Goal: Task Accomplishment & Management: Manage account settings

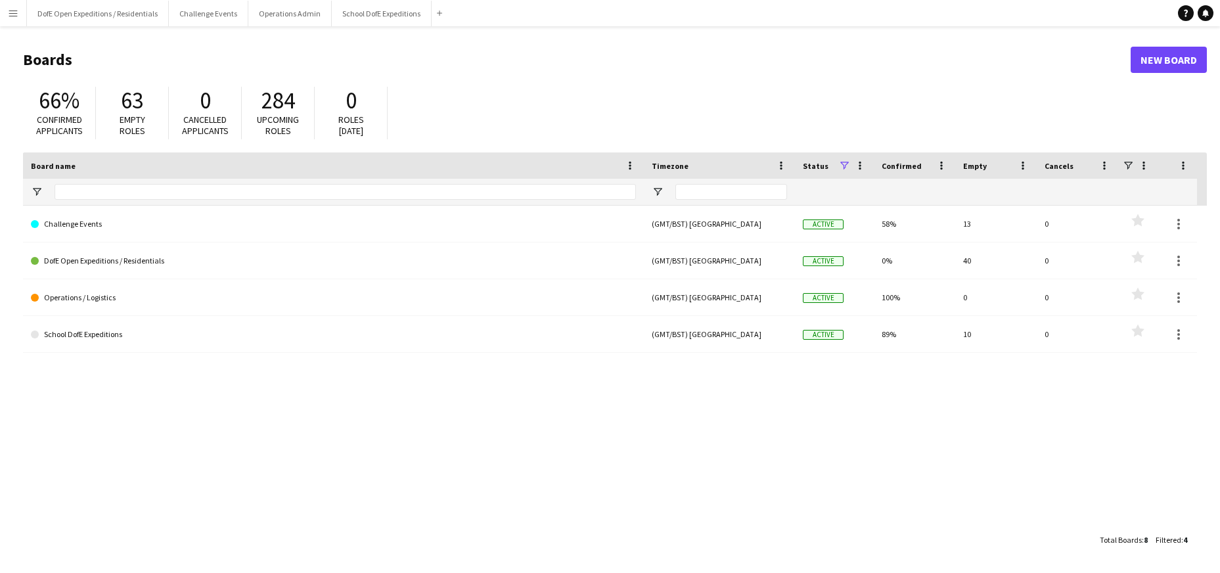
drag, startPoint x: 614, startPoint y: 94, endPoint x: 526, endPoint y: 65, distance: 92.0
click at [612, 93] on div "66% Confirmed applicants 63 Empty roles 0 Cancelled applicants 284 Upcoming rol…" at bounding box center [615, 116] width 1184 height 72
click at [384, 10] on button "School DofE Expeditions Close" at bounding box center [382, 14] width 100 height 26
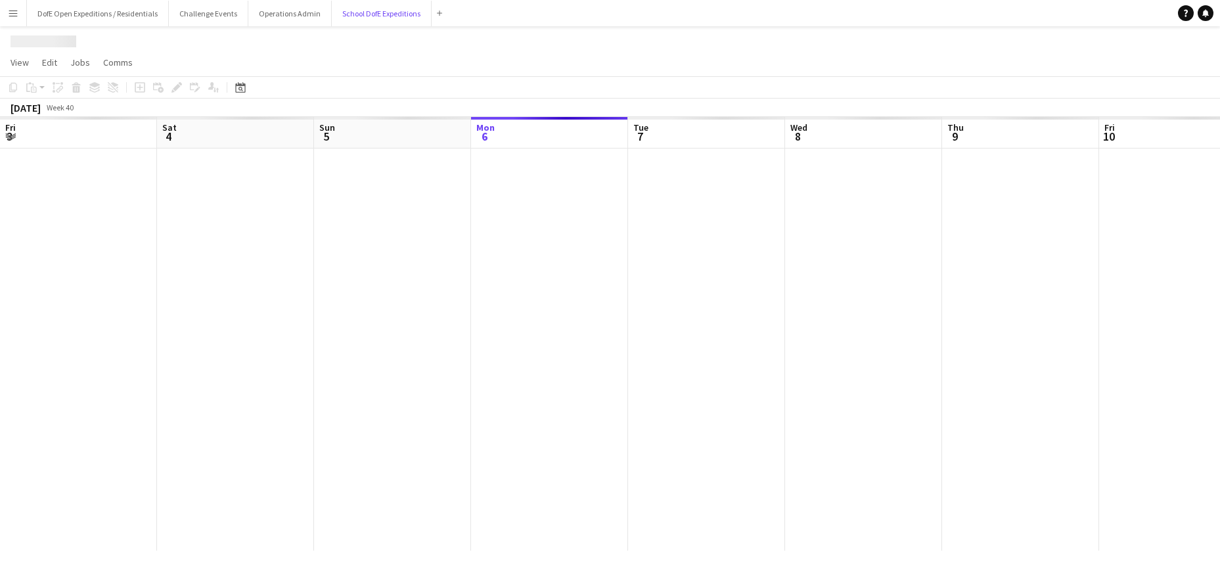
scroll to position [0, 314]
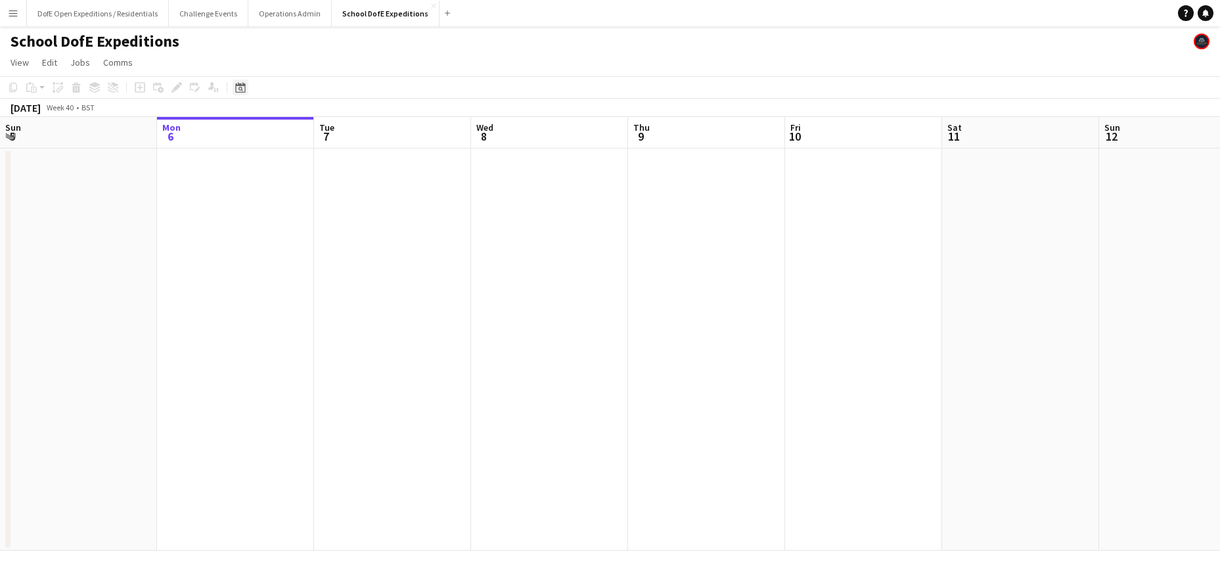
click at [241, 82] on icon "Date picker" at bounding box center [240, 87] width 11 height 11
click at [346, 127] on span "Next month" at bounding box center [347, 133] width 26 height 26
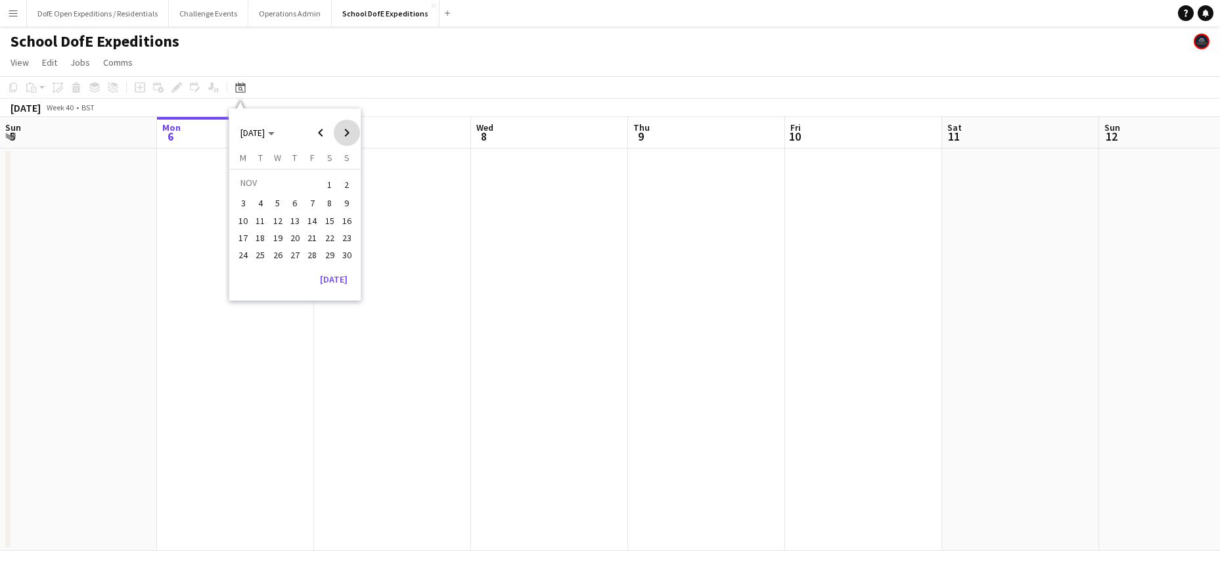
click at [345, 127] on span "Next month" at bounding box center [347, 133] width 26 height 26
click at [346, 128] on span "Next month" at bounding box center [347, 133] width 26 height 26
click at [346, 127] on span "Next month" at bounding box center [347, 133] width 26 height 26
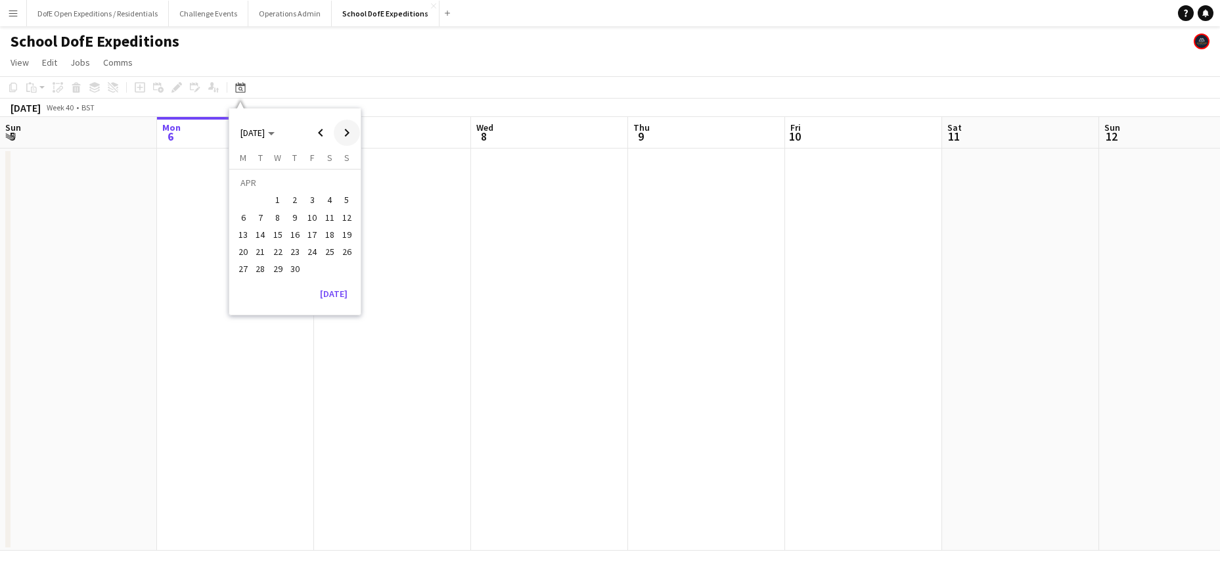
click at [346, 127] on span "Next month" at bounding box center [347, 133] width 26 height 26
click at [280, 200] on span "6" at bounding box center [278, 204] width 16 height 16
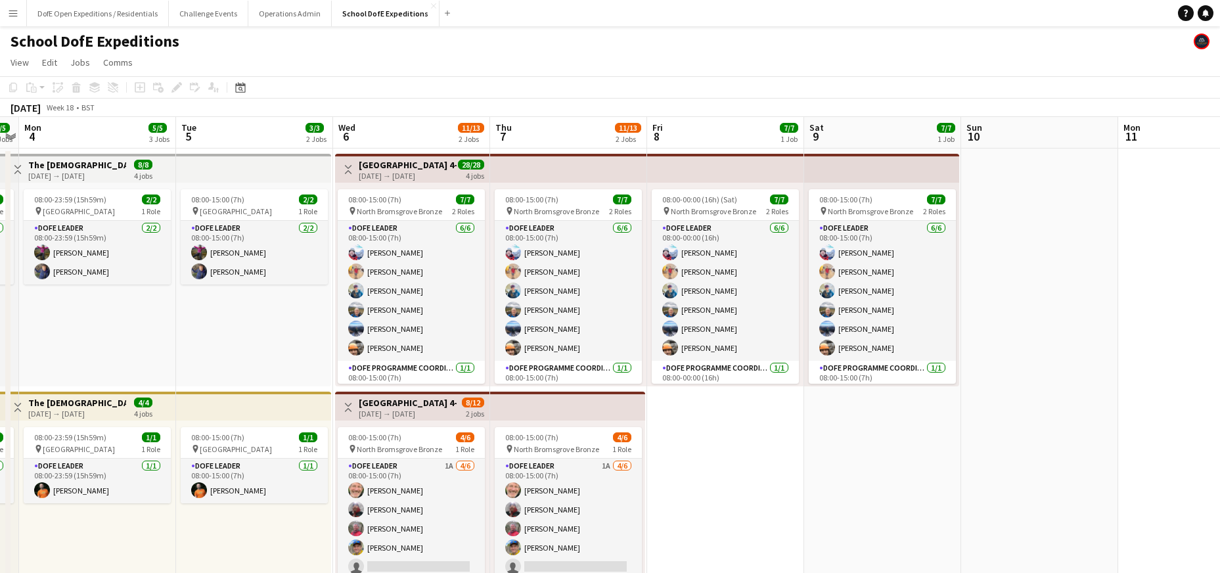
scroll to position [0, 422]
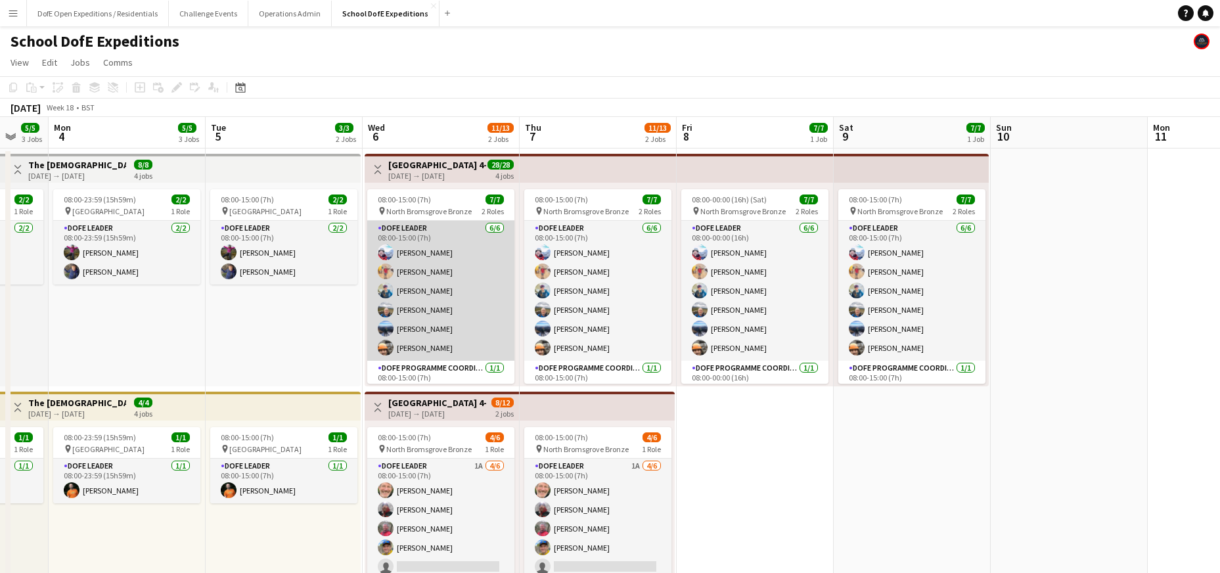
click at [461, 285] on app-card-role "DofE Leader [DATE] 08:00-15:00 (7h) [PERSON_NAME] [PERSON_NAME] [PERSON_NAME] […" at bounding box center [440, 291] width 147 height 140
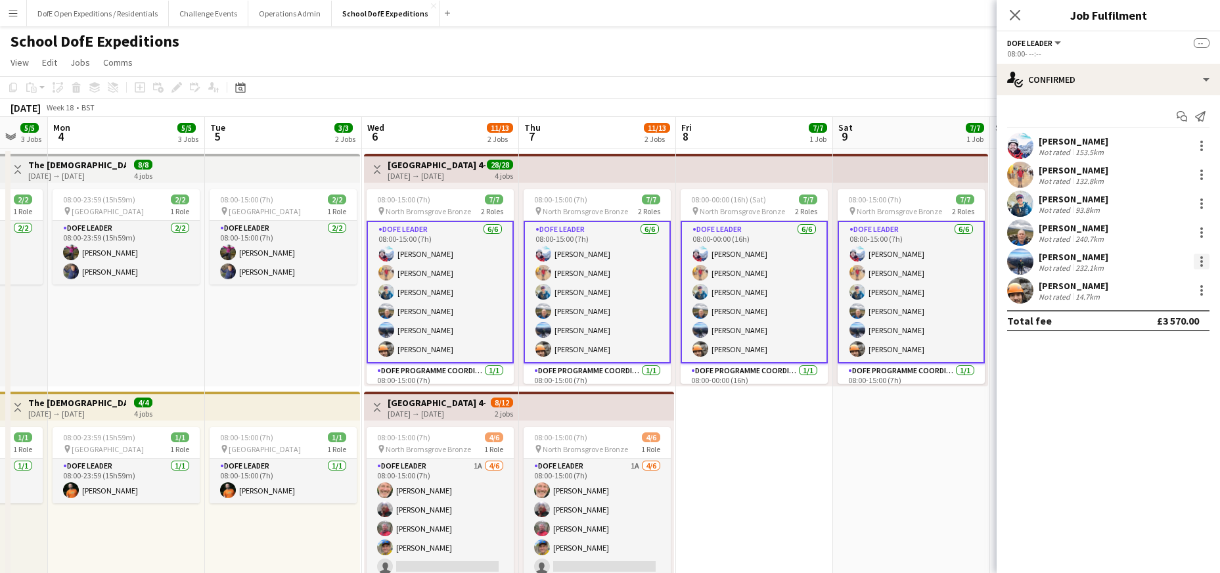
click at [1201, 256] on div at bounding box center [1201, 257] width 3 height 3
click at [1145, 376] on span "Remove" at bounding box center [1136, 379] width 39 height 11
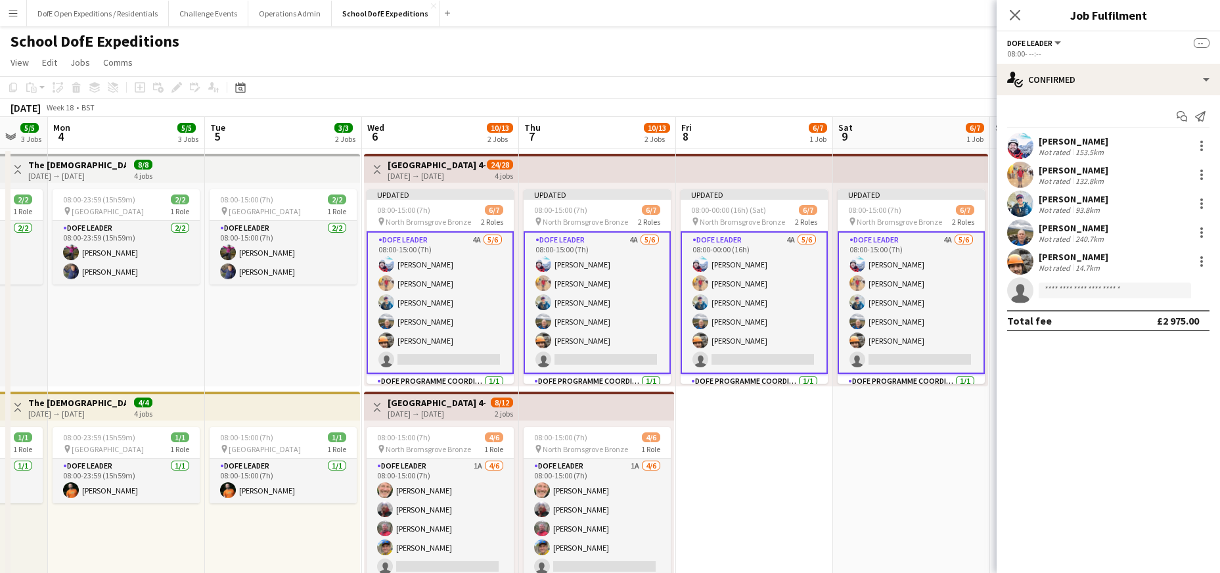
click at [798, 432] on app-date-cell "Updated 08:00-00:00 (16h) (Sat) 6/7 pin North Bromsgrove Bronze 2 Roles DofE Le…" at bounding box center [754, 507] width 157 height 719
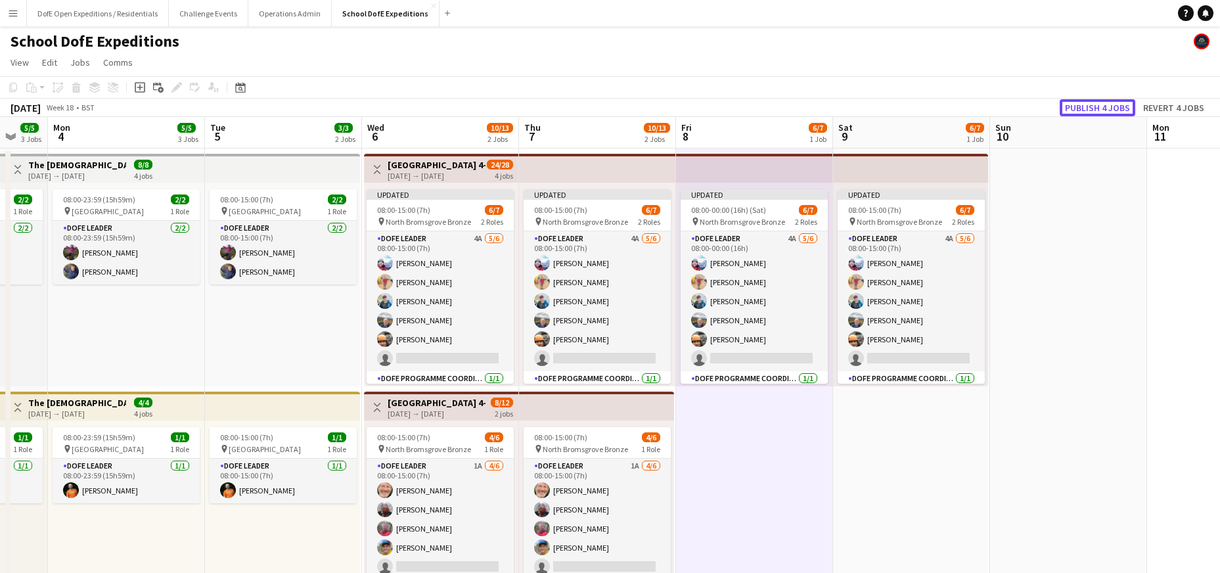
drag, startPoint x: 1096, startPoint y: 107, endPoint x: 1062, endPoint y: 120, distance: 35.8
click at [1095, 107] on button "Publish 4 jobs" at bounding box center [1098, 107] width 76 height 17
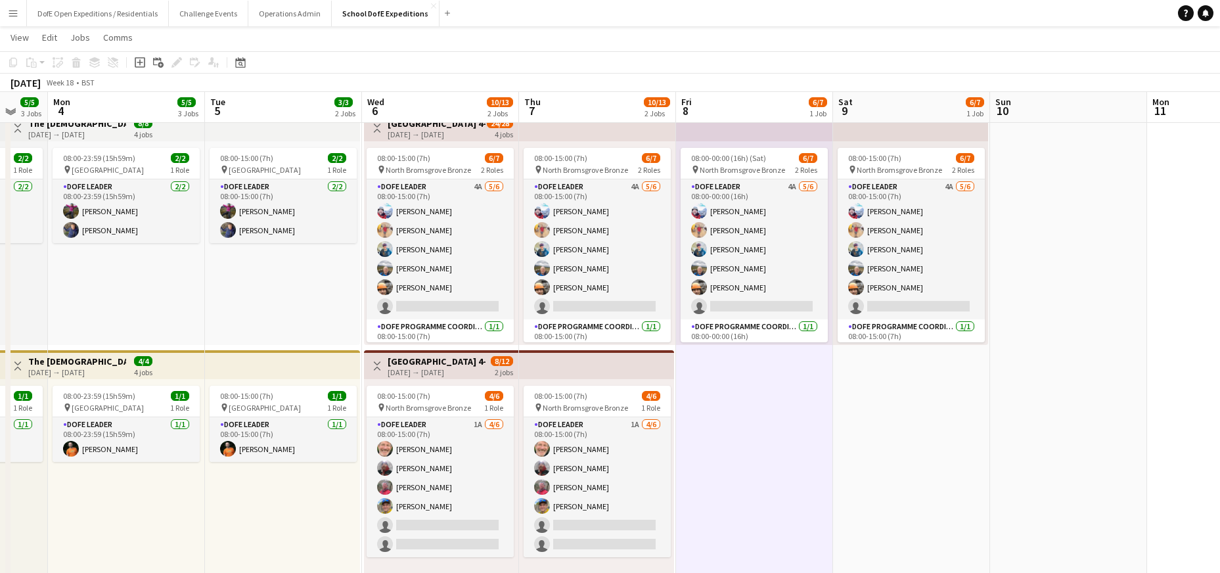
scroll to position [39, 0]
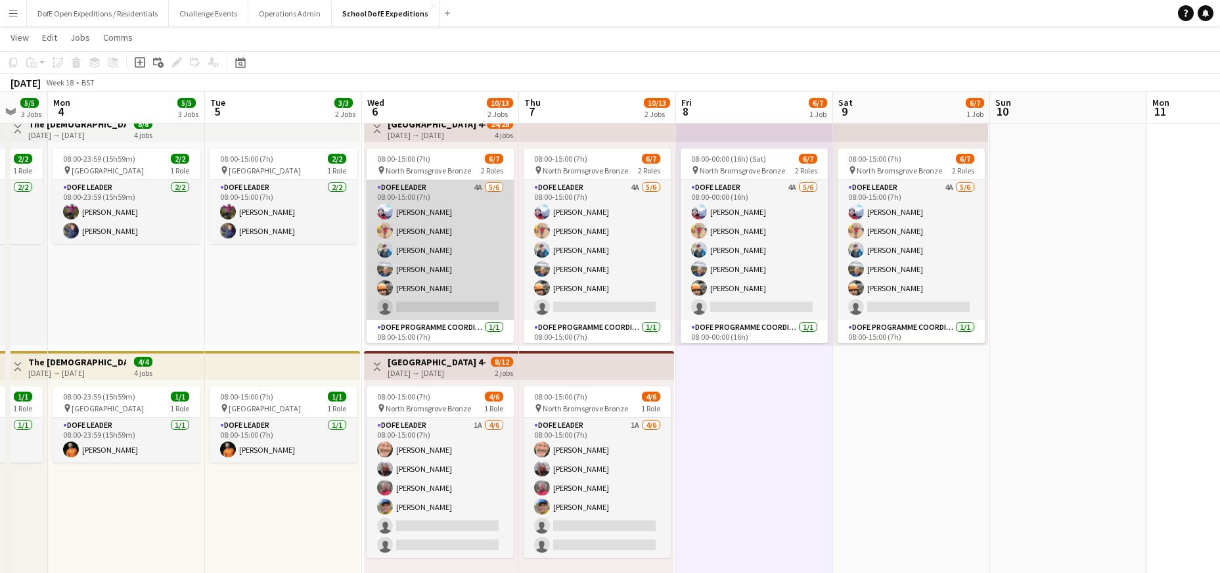
click at [467, 242] on app-card-role "DofE Leader 4A [DATE] 08:00-15:00 (7h) [PERSON_NAME] [PERSON_NAME] [PERSON_NAME…" at bounding box center [440, 250] width 147 height 140
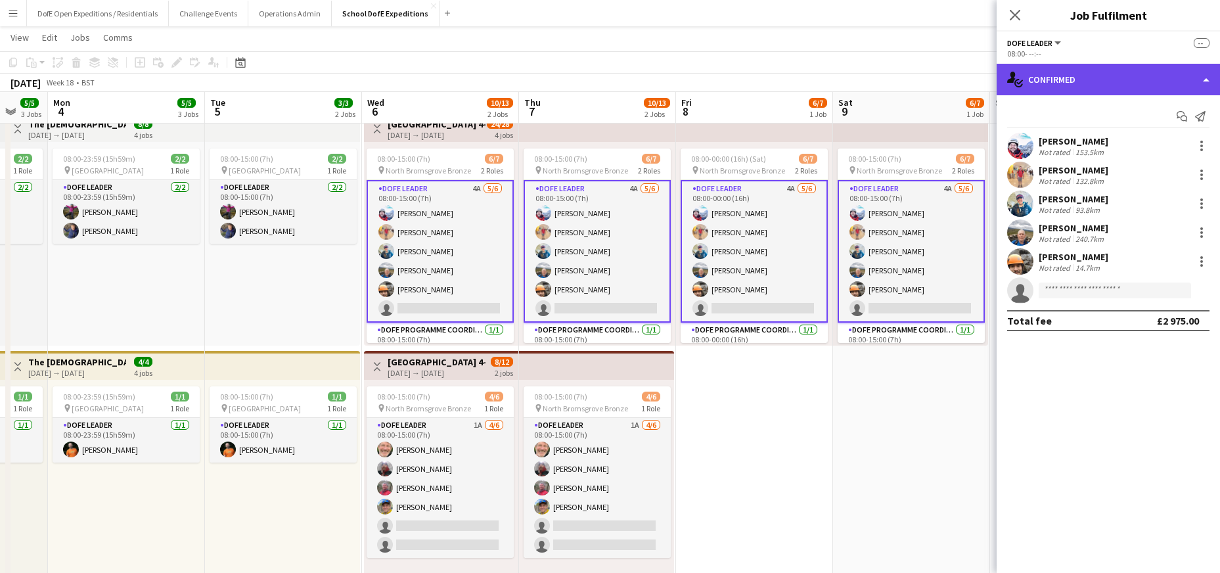
click at [1081, 80] on div "single-neutral-actions-check-2 Confirmed" at bounding box center [1108, 80] width 223 height 32
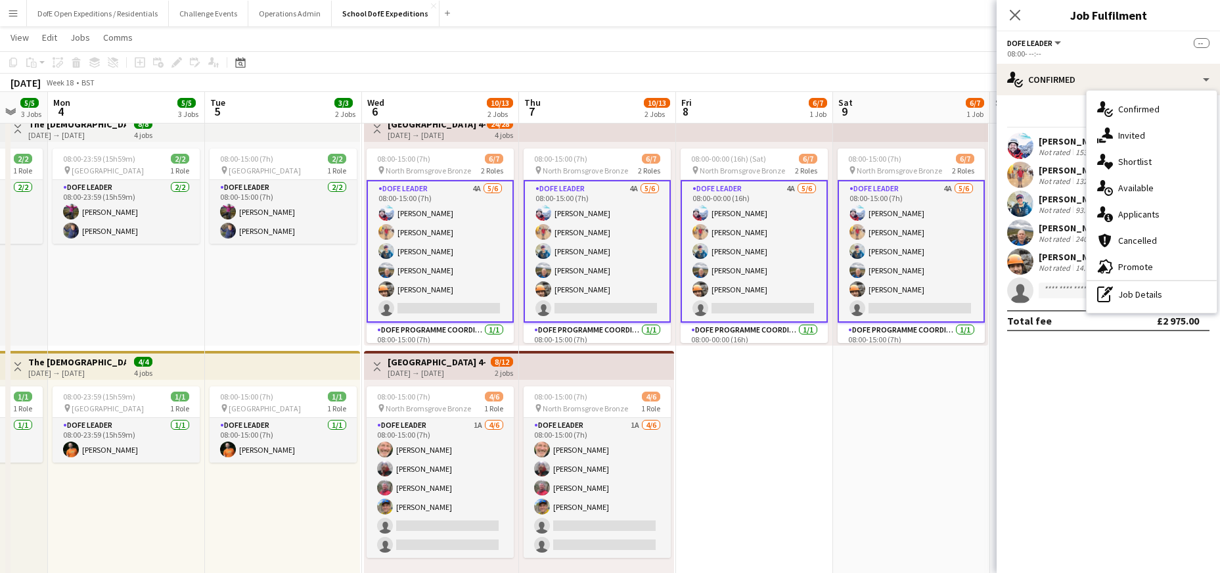
click at [1133, 212] on span "Applicants" at bounding box center [1138, 214] width 41 height 12
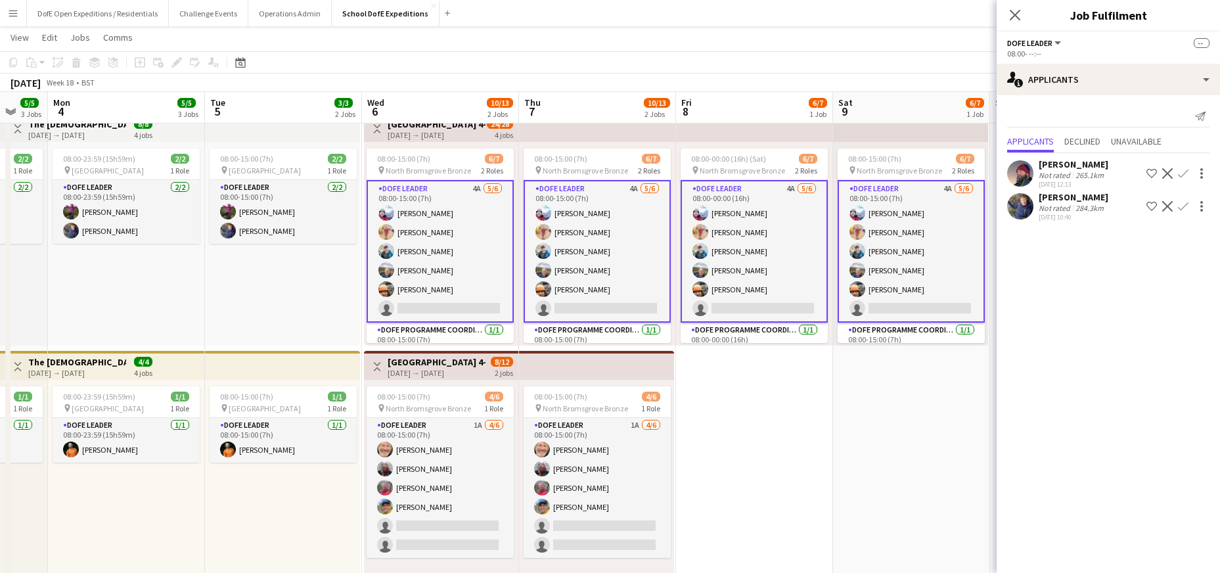
click at [1094, 138] on span "Declined" at bounding box center [1082, 141] width 36 height 9
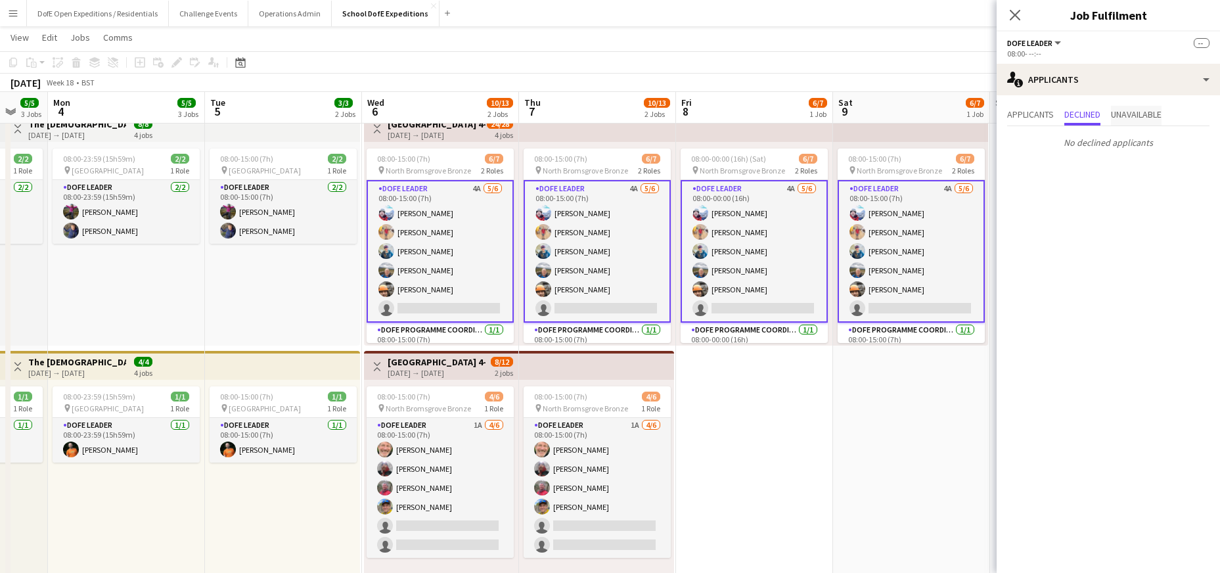
click at [1160, 110] on span "Unavailable" at bounding box center [1136, 114] width 51 height 9
drag, startPoint x: 1018, startPoint y: 113, endPoint x: 1017, endPoint y: 99, distance: 14.5
click at [1017, 110] on span "Applicants" at bounding box center [1030, 114] width 47 height 9
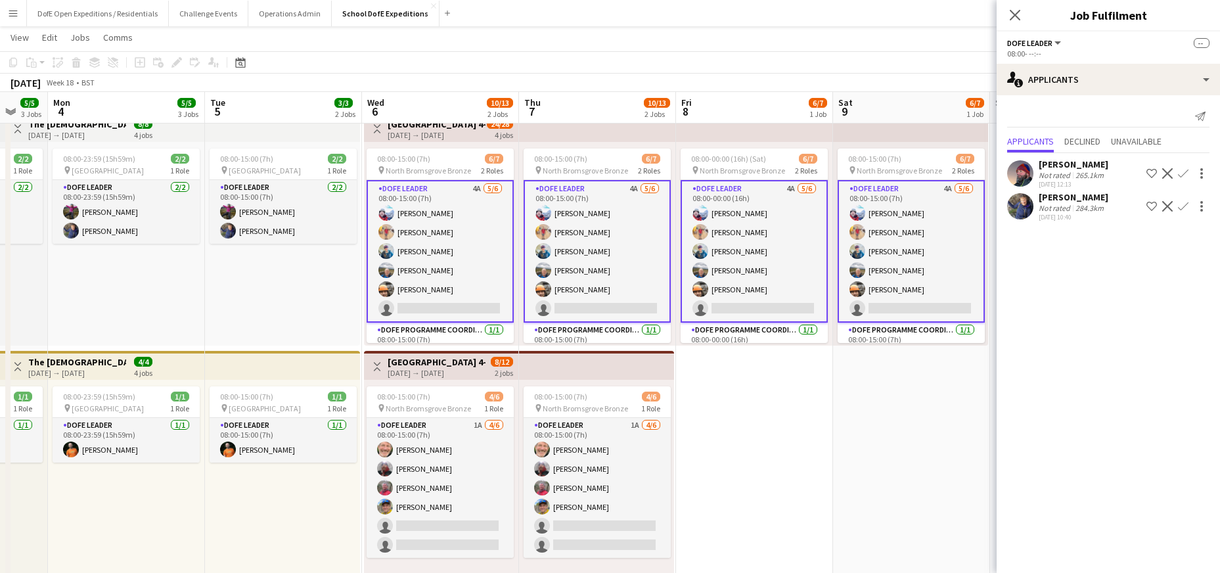
click at [1013, 15] on icon at bounding box center [1015, 15] width 11 height 11
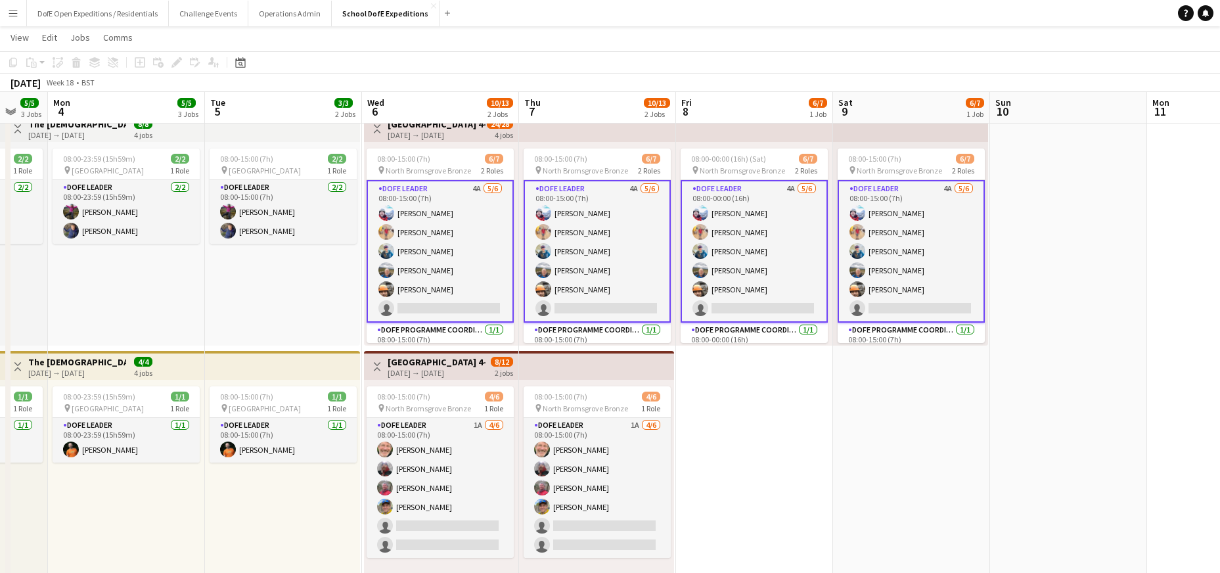
click at [725, 470] on app-date-cell "08:00-00:00 (16h) (Sat) 6/7 pin North Bromsgrove Bronze 2 Roles DofE Leader 4A …" at bounding box center [754, 467] width 157 height 719
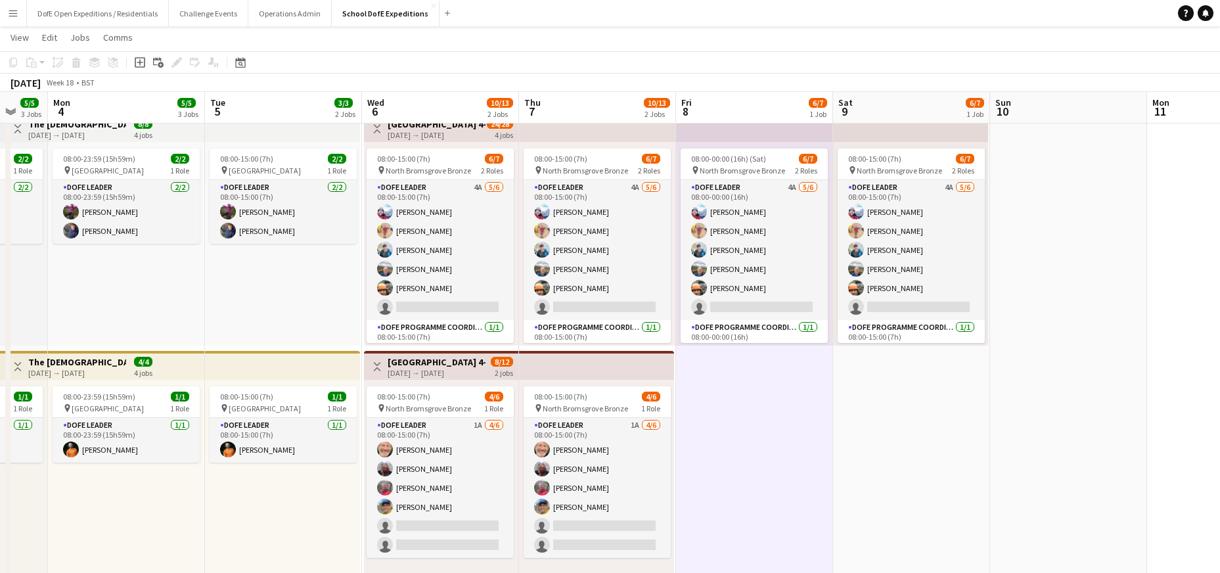
scroll to position [0, 424]
click at [721, 472] on app-date-cell "08:00-00:00 (16h) (Sat) 6/7 pin North Bromsgrove Bronze 2 Roles DofE Leader 4A …" at bounding box center [753, 467] width 157 height 719
